Goal: Navigation & Orientation: Find specific page/section

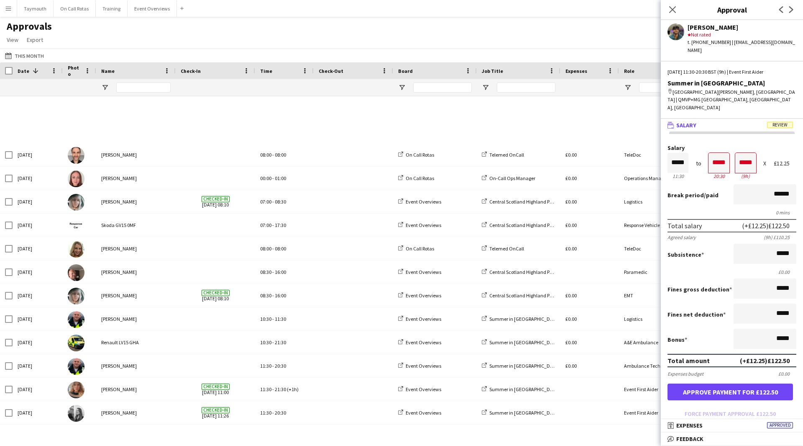
click at [139, 18] on main "Approvals View Customise view Customise filters Reset Filters Reset View Reset …" at bounding box center [401, 225] width 803 height 417
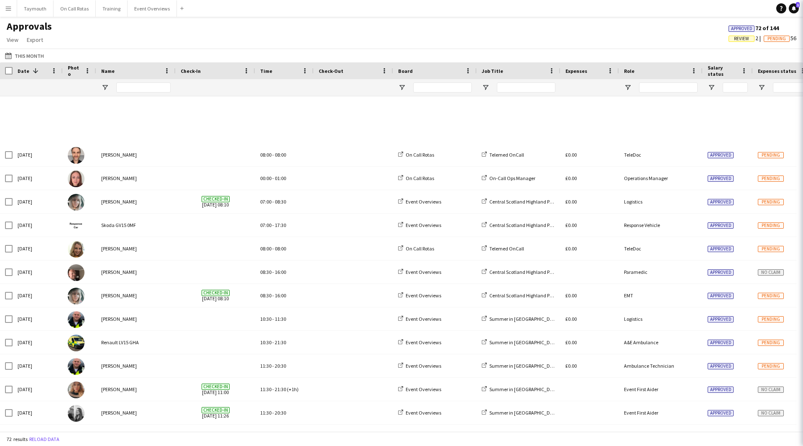
scroll to position [160, 0]
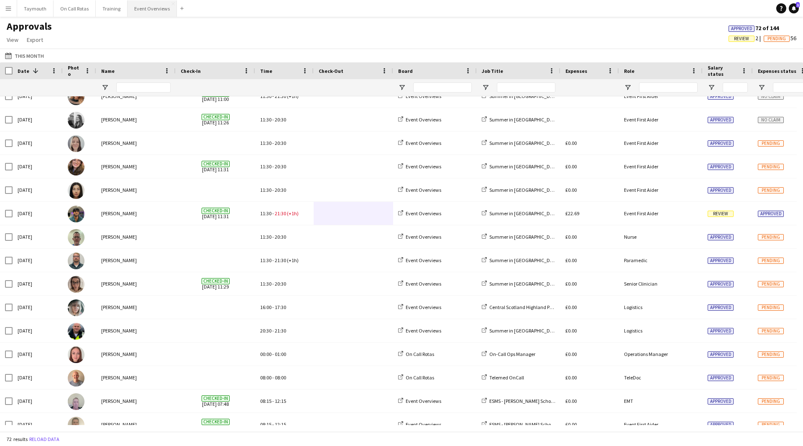
click at [153, 4] on button "Event Overviews Close" at bounding box center [152, 8] width 49 height 16
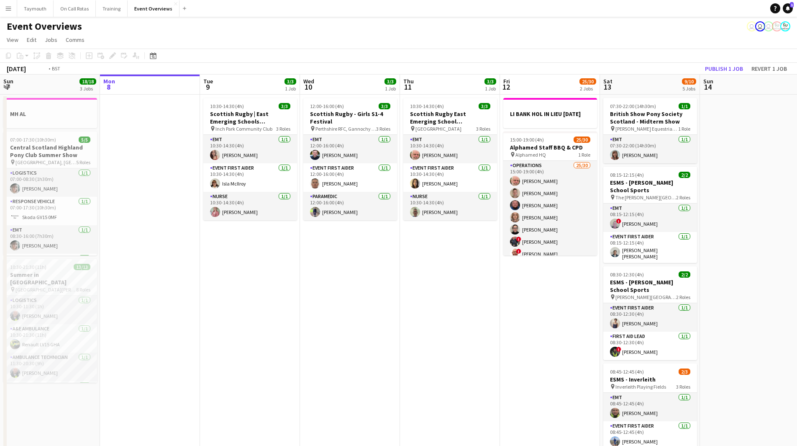
scroll to position [0, 250]
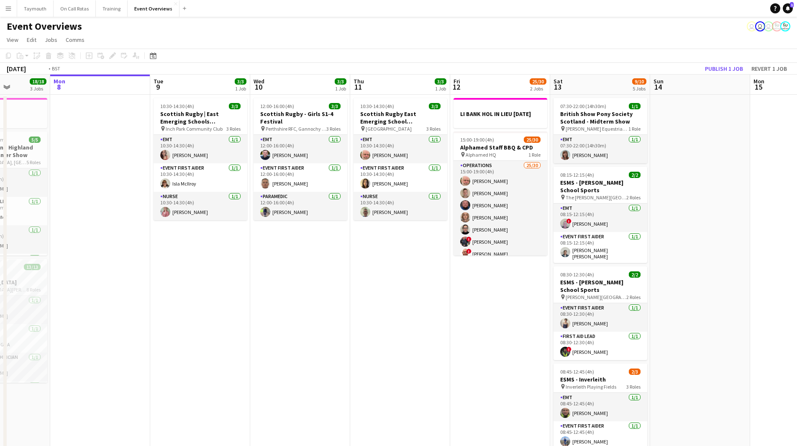
drag, startPoint x: 425, startPoint y: 336, endPoint x: 269, endPoint y: 336, distance: 156.9
click at [269, 336] on app-calendar-viewport "Fri 5 13/13 3 Jobs Sat 6 22/27 7 Jobs Sun 7 18/18 3 Jobs Mon 8 Tue 9 3/3 1 Job …" at bounding box center [398, 442] width 797 height 736
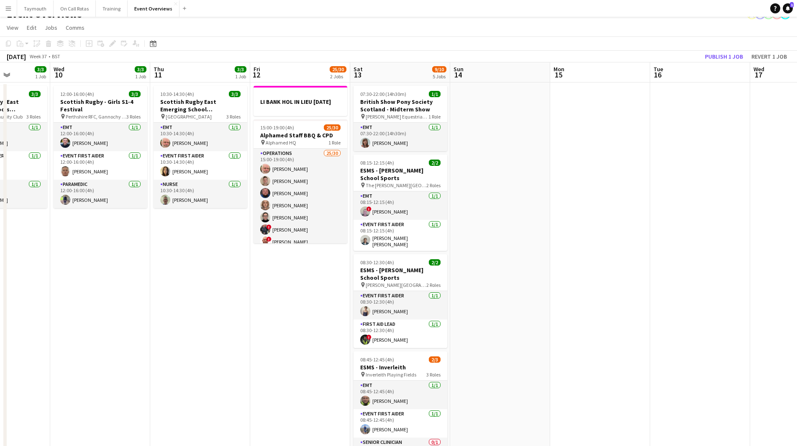
scroll to position [0, 0]
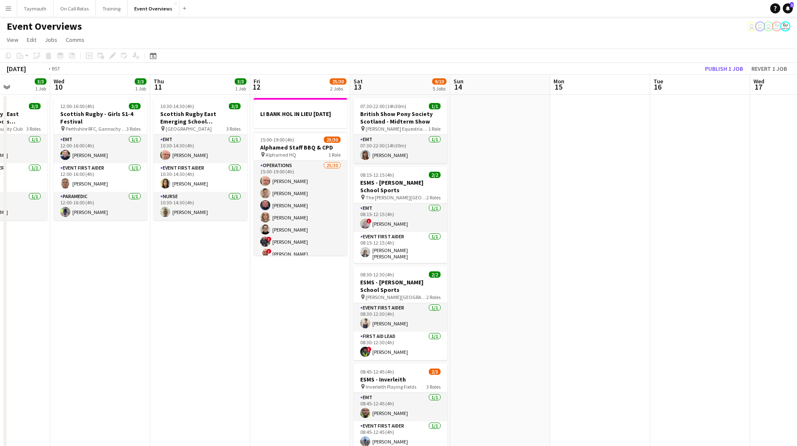
drag, startPoint x: 233, startPoint y: 329, endPoint x: 512, endPoint y: 325, distance: 279.5
click at [512, 325] on app-calendar-viewport "Sun 7 18/18 3 Jobs Mon 8 Tue 9 3/3 1 Job Wed 10 3/3 1 Job Thu 11 3/3 1 Job Fri …" at bounding box center [398, 442] width 797 height 736
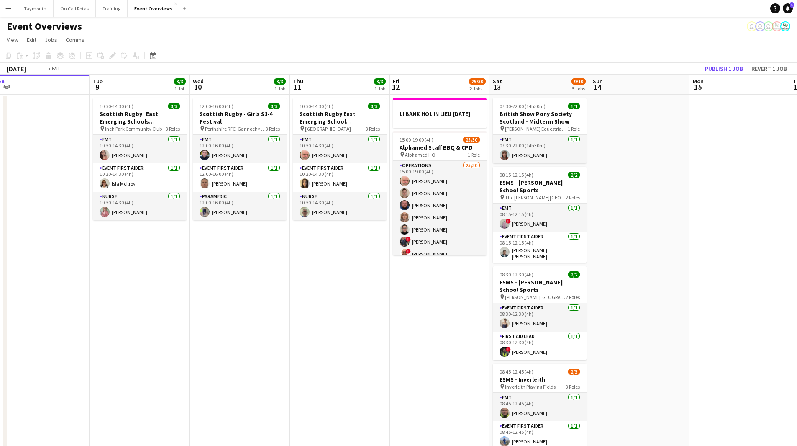
scroll to position [0, 320]
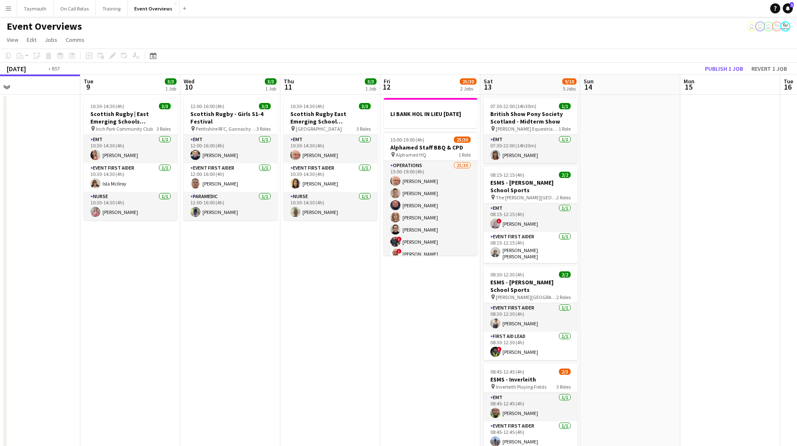
drag, startPoint x: 392, startPoint y: 328, endPoint x: 246, endPoint y: 325, distance: 145.6
click at [246, 325] on app-calendar-viewport "Fri 5 13/13 3 Jobs Sat 6 22/27 7 Jobs Sun 7 18/18 3 Jobs Mon 8 Tue 9 3/3 1 Job …" at bounding box center [398, 442] width 797 height 736
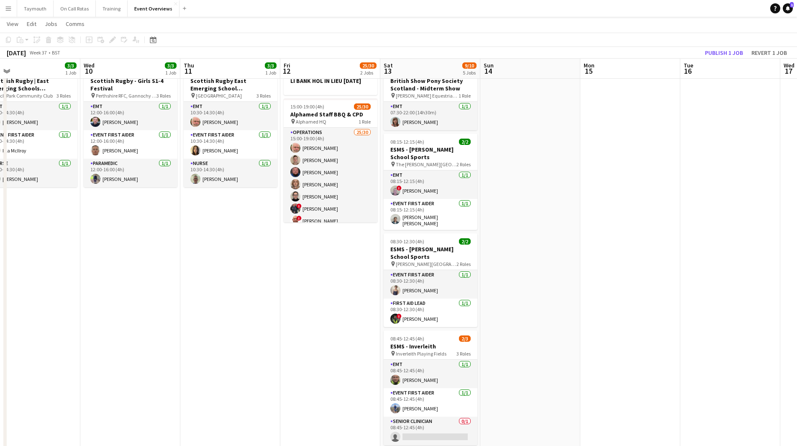
scroll to position [0, 0]
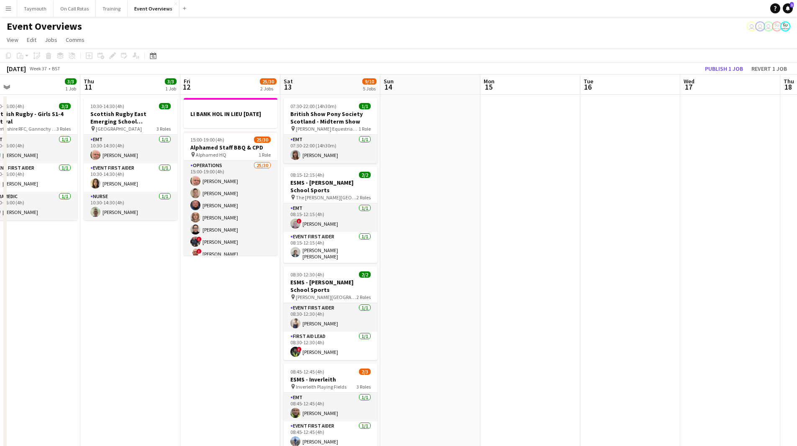
drag, startPoint x: 246, startPoint y: 318, endPoint x: 221, endPoint y: 319, distance: 24.3
click at [221, 319] on app-calendar-viewport "Sun 7 18/18 3 Jobs Mon 8 Tue 9 3/3 1 Job Wed 10 3/3 1 Job Thu 11 3/3 1 Job Fri …" at bounding box center [398, 442] width 797 height 736
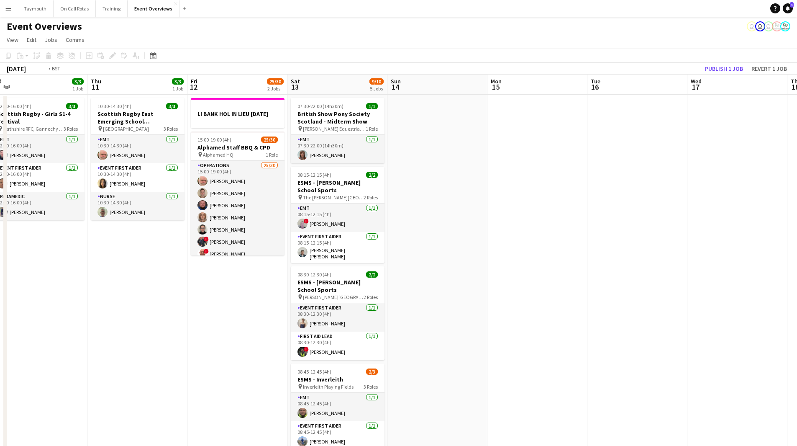
drag, startPoint x: 143, startPoint y: 355, endPoint x: 468, endPoint y: 352, distance: 325.5
click at [468, 352] on app-calendar-viewport "Sun 7 18/18 3 Jobs Mon 8 Tue 9 3/3 1 Job Wed 10 3/3 1 Job Thu 11 3/3 1 Job Fri …" at bounding box center [398, 442] width 797 height 736
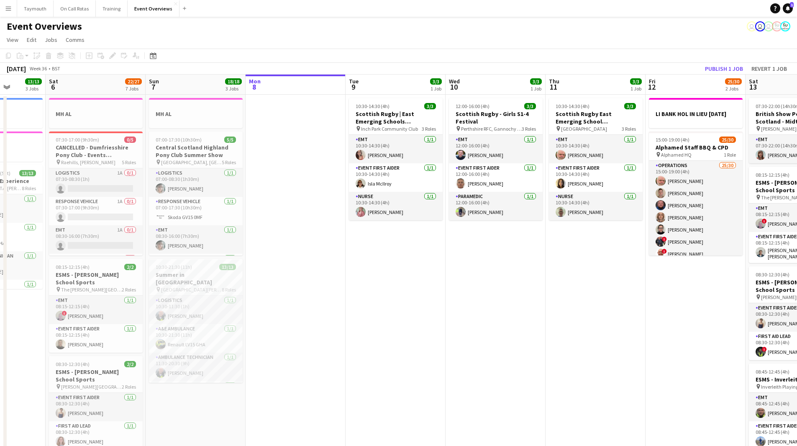
drag, startPoint x: 227, startPoint y: 356, endPoint x: 320, endPoint y: 356, distance: 93.7
click at [320, 356] on app-calendar-viewport "Thu 4 2 Jobs Fri 5 13/13 3 Jobs Sat 6 22/27 7 Jobs Sun 7 18/18 3 Jobs Mon 8 Tue…" at bounding box center [398, 442] width 797 height 736
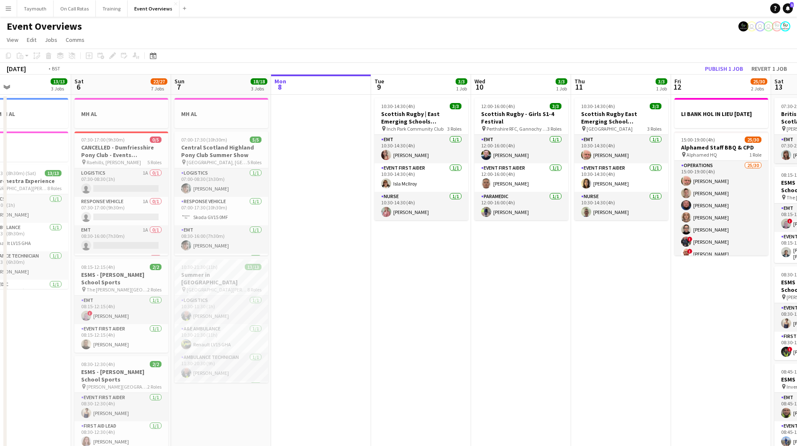
drag, startPoint x: 533, startPoint y: 300, endPoint x: -65, endPoint y: 305, distance: 597.8
click at [0, 305] on html "Menu Boards Boards Boards All jobs Status Workforce Workforce My Workforce Recr…" at bounding box center [398, 405] width 797 height 811
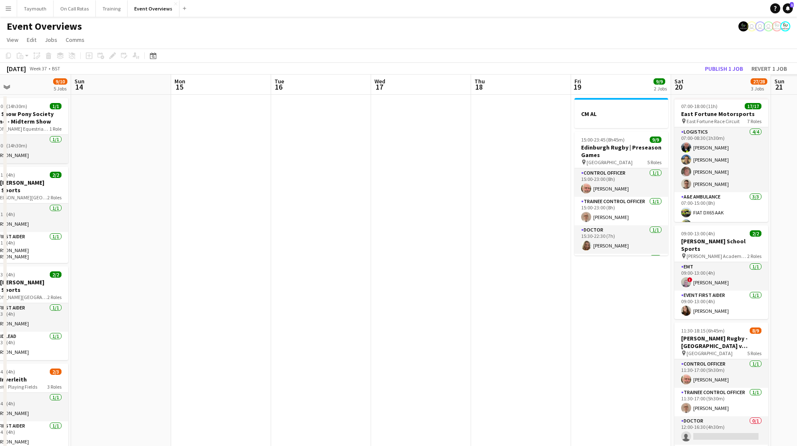
drag, startPoint x: 392, startPoint y: 330, endPoint x: 75, endPoint y: 325, distance: 317.1
click at [0, 329] on html "Menu Boards Boards Boards All jobs Status Workforce Workforce My Workforce Recr…" at bounding box center [398, 405] width 797 height 811
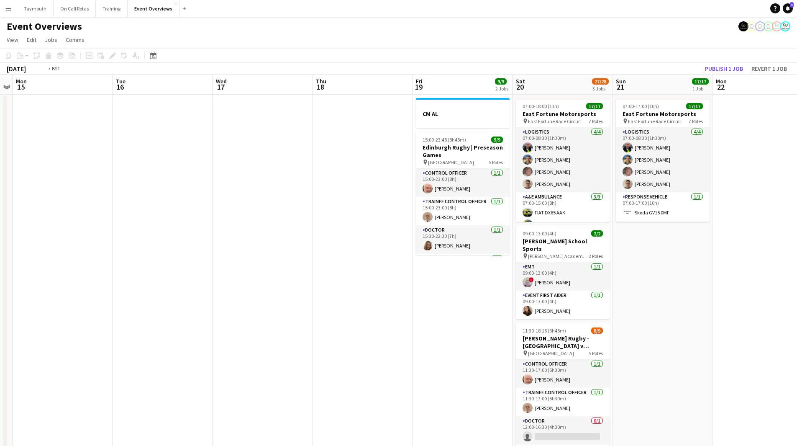
drag, startPoint x: 287, startPoint y: 330, endPoint x: -19, endPoint y: 327, distance: 306.2
click at [0, 327] on html "Menu Boards Boards Boards All jobs Status Workforce Workforce My Workforce Recr…" at bounding box center [398, 405] width 797 height 811
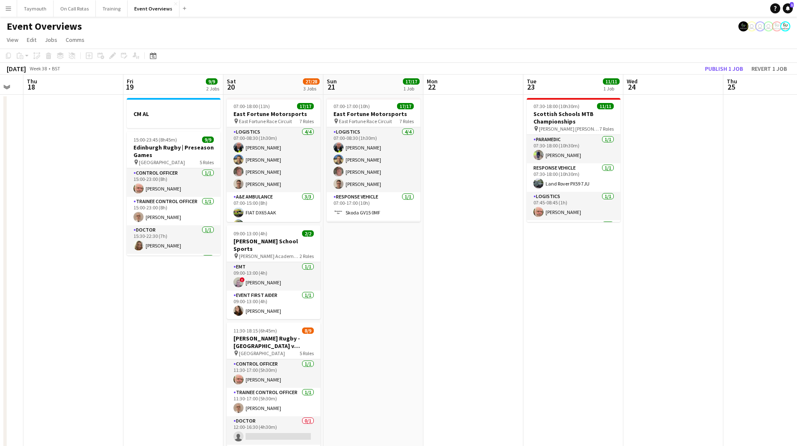
drag, startPoint x: 423, startPoint y: 326, endPoint x: 56, endPoint y: 328, distance: 366.9
click at [56, 328] on app-calendar-viewport "Mon 15 Tue 16 Wed 17 Thu 18 Fri 19 9/9 2 Jobs Sat 20 27/28 3 Jobs Sun 21 17/17 …" at bounding box center [398, 442] width 797 height 736
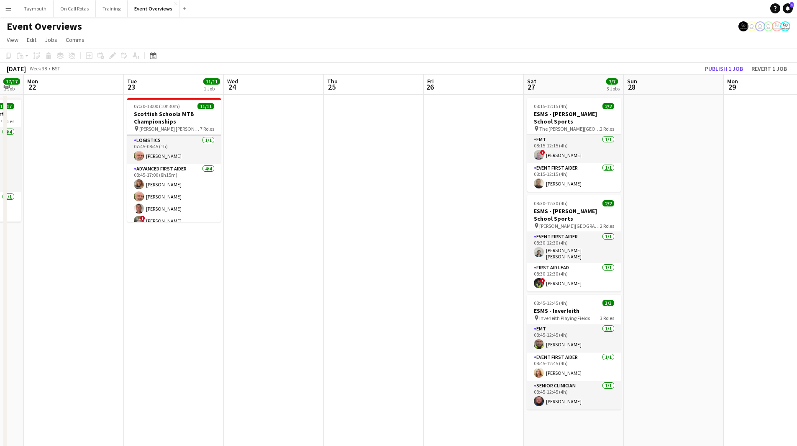
scroll to position [0, 0]
